Goal: Task Accomplishment & Management: Use online tool/utility

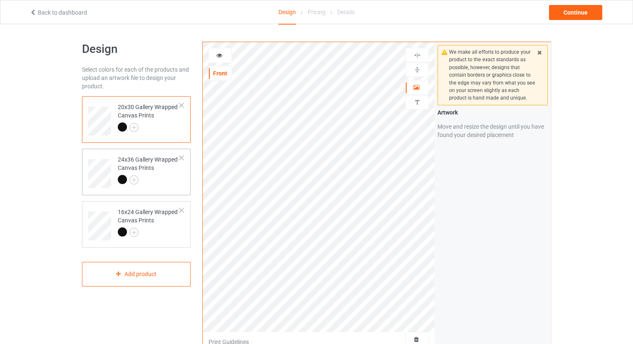
click at [185, 156] on div "24x36 Gallery Wrapped Canvas Prints" at bounding box center [136, 172] width 109 height 47
click at [183, 156] on div at bounding box center [181, 158] width 6 height 6
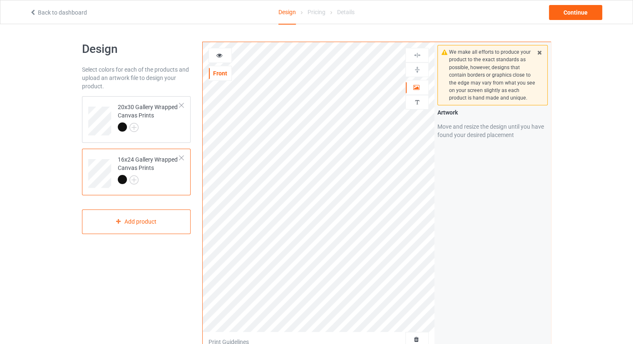
click at [188, 153] on div "16x24 Gallery Wrapped Canvas Prints" at bounding box center [136, 172] width 109 height 47
click at [181, 105] on div at bounding box center [181, 105] width 6 height 6
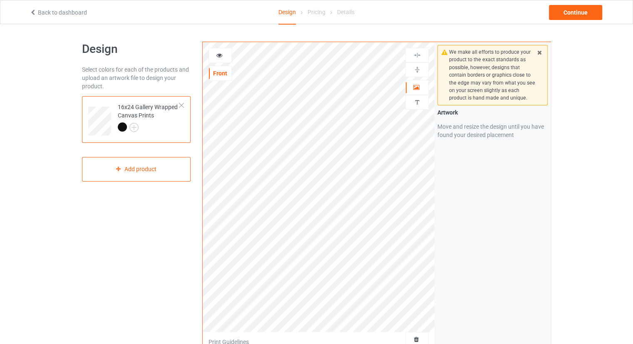
click at [181, 107] on div at bounding box center [181, 105] width 6 height 6
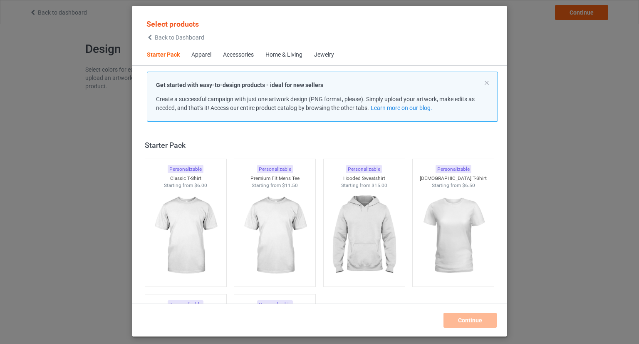
scroll to position [11, 0]
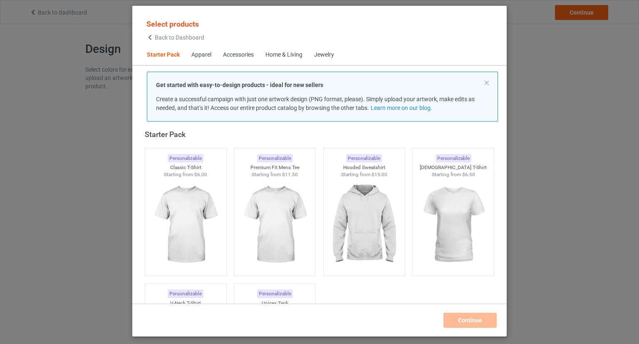
click at [83, 113] on div "Select products Back to Dashboard Starter Pack Apparel Accessories Home & Livin…" at bounding box center [319, 172] width 639 height 344
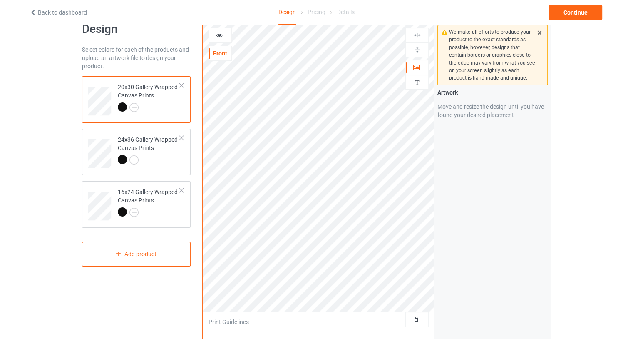
scroll to position [83, 0]
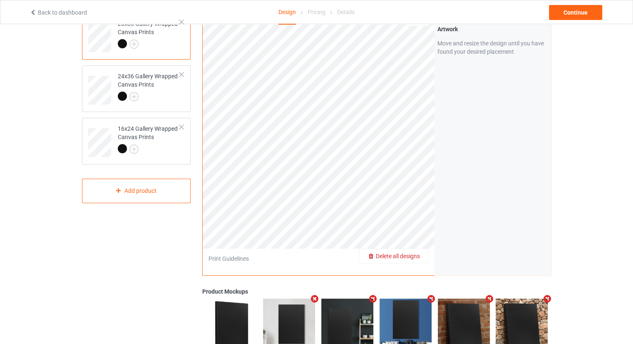
click at [414, 256] on span "Delete all designs" at bounding box center [398, 256] width 44 height 7
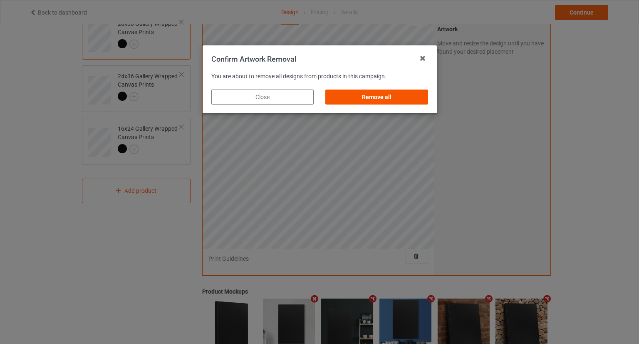
click at [383, 97] on div "Remove all" at bounding box center [376, 96] width 102 height 15
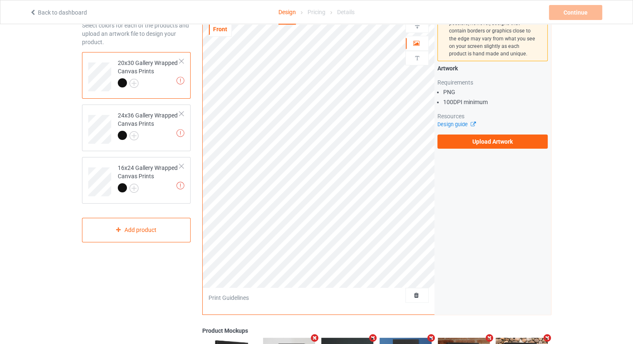
scroll to position [42, 0]
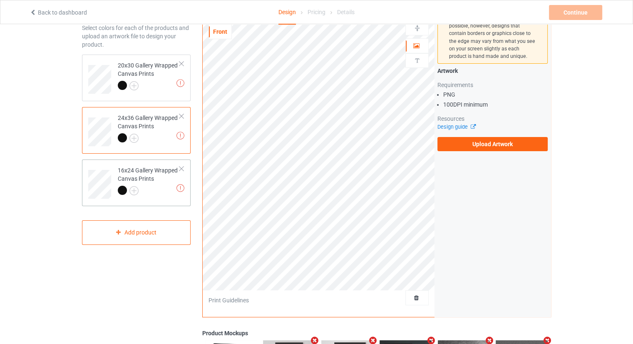
click at [181, 170] on div at bounding box center [181, 169] width 6 height 6
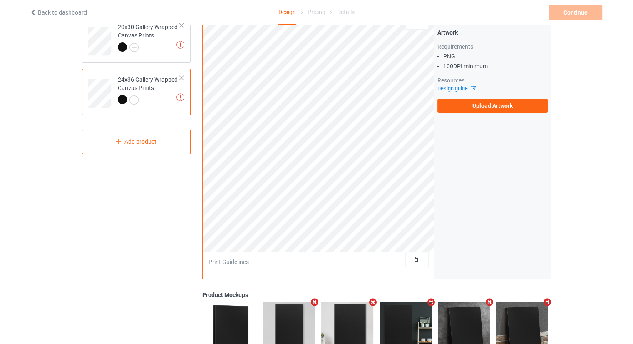
scroll to position [27, 0]
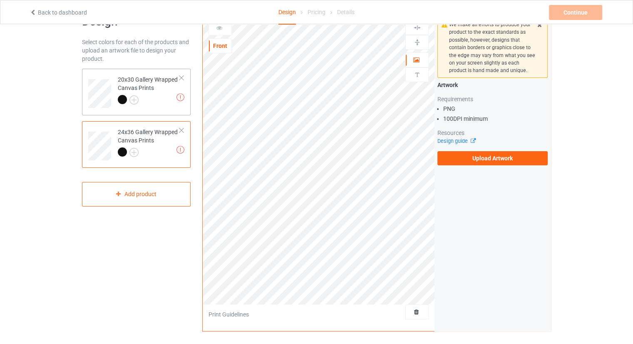
click at [180, 81] on td "Missing artworks 20x30 Gallery Wrapped Canvas Prints" at bounding box center [148, 90] width 71 height 37
click at [182, 78] on div at bounding box center [181, 78] width 6 height 6
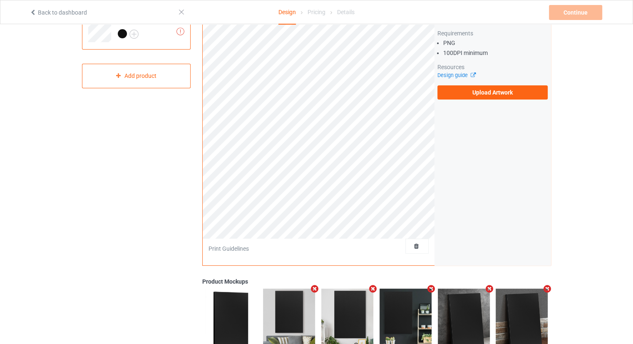
scroll to position [111, 0]
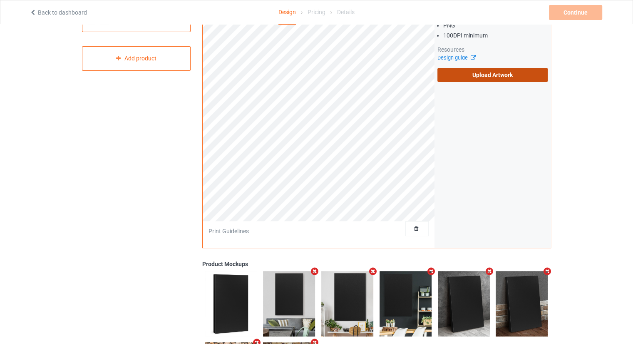
click at [460, 81] on div "We make all efforts to produce your product to the exact standards as possible,…" at bounding box center [492, 8] width 116 height 154
click at [463, 80] on label "Upload Artwork" at bounding box center [492, 75] width 110 height 14
click at [0, 0] on input "Upload Artwork" at bounding box center [0, 0] width 0 height 0
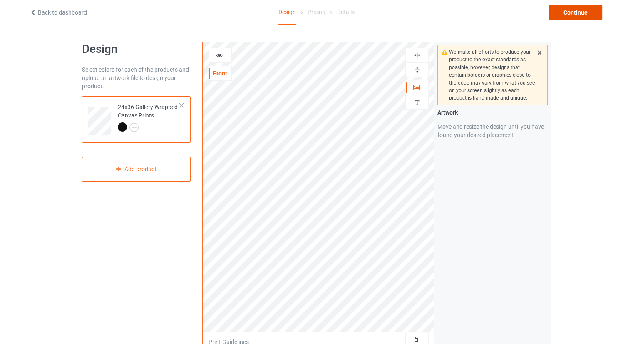
click at [583, 12] on div "Continue" at bounding box center [575, 12] width 53 height 15
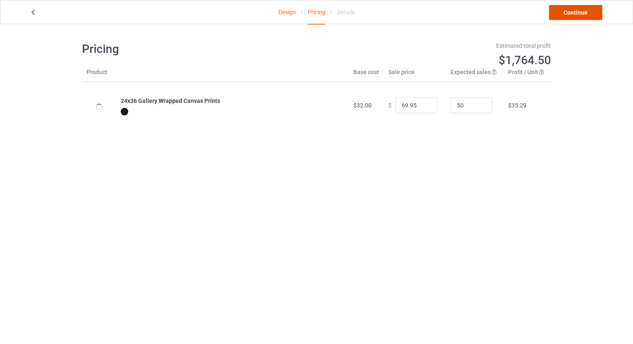
click at [571, 15] on link "Continue" at bounding box center [575, 12] width 53 height 15
